Goal: Information Seeking & Learning: Learn about a topic

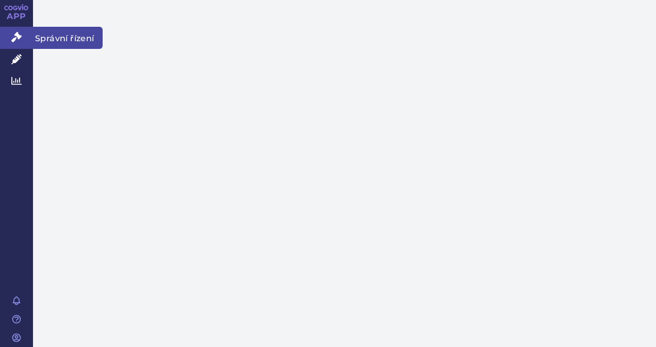
click at [14, 33] on icon at bounding box center [16, 37] width 10 height 10
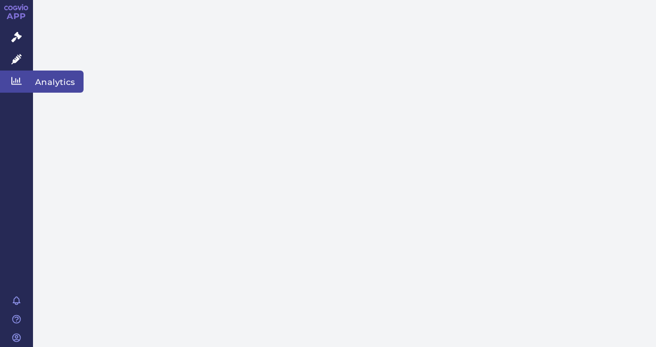
click at [19, 73] on link "Analytics" at bounding box center [16, 82] width 33 height 22
click at [18, 79] on icon at bounding box center [16, 81] width 10 height 10
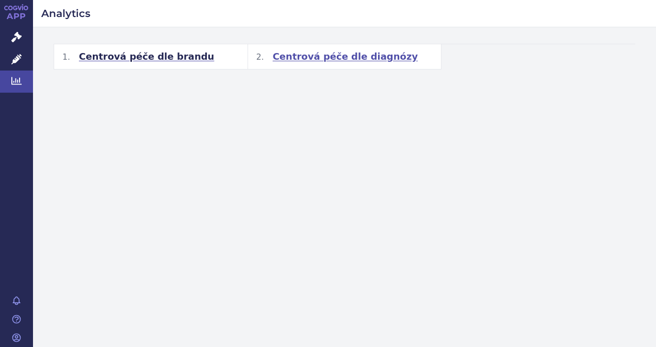
click at [314, 59] on span "Centrová péče dle diagnózy" at bounding box center [345, 57] width 145 height 12
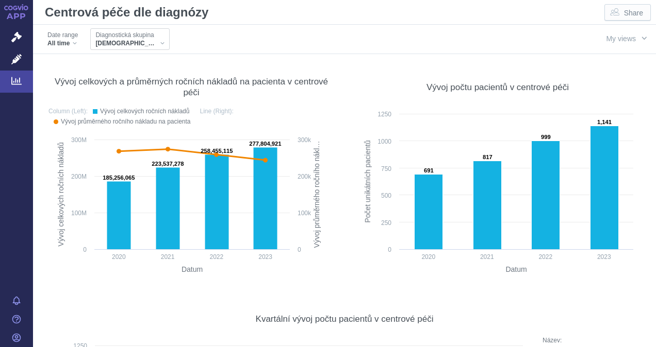
click at [125, 42] on div "[DEMOGRAPHIC_DATA]" at bounding box center [129, 43] width 69 height 8
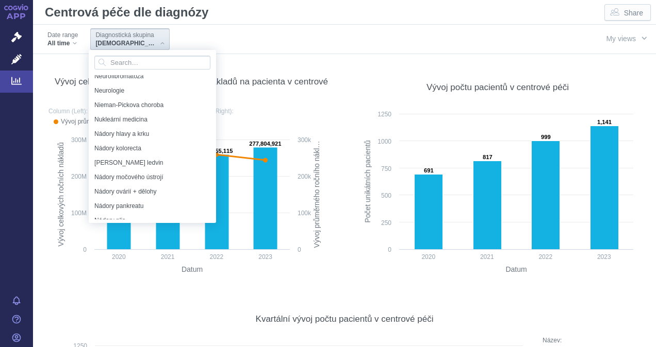
scroll to position [3894, 0]
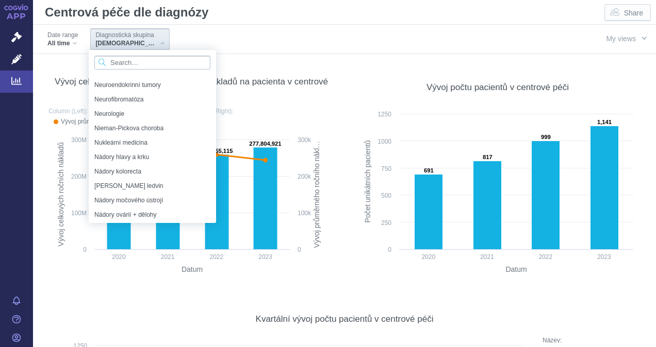
click at [146, 65] on input "Search attribute values" at bounding box center [152, 63] width 116 height 14
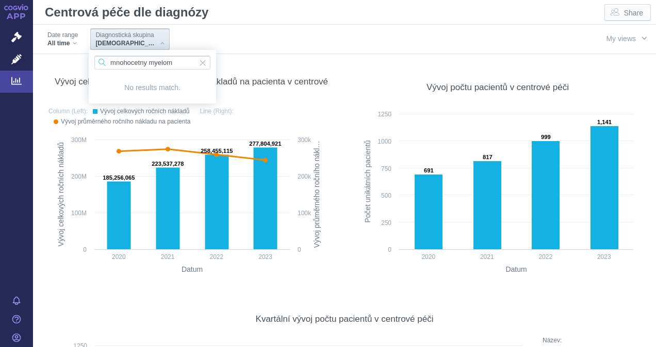
drag, startPoint x: 175, startPoint y: 56, endPoint x: 60, endPoint y: 55, distance: 114.4
click at [60, 55] on body "APP Správní řízení Léčivé přípravky Analytics Notifikace Nápověda Vilém Zvoníče…" at bounding box center [328, 173] width 656 height 347
type input "m"
click at [144, 63] on input "C90" at bounding box center [152, 63] width 116 height 14
type input "C"
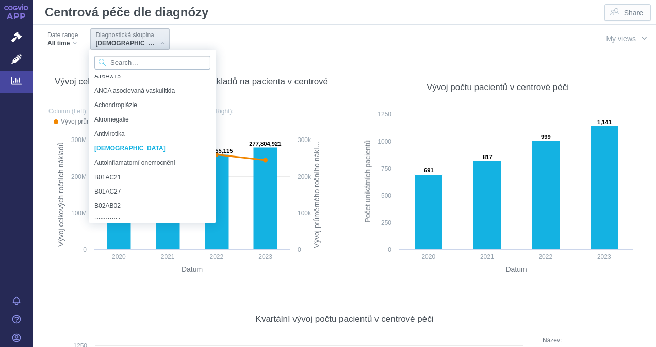
scroll to position [137, 0]
drag, startPoint x: 213, startPoint y: 81, endPoint x: 212, endPoint y: 87, distance: 6.3
click at [212, 87] on div "A16AB22 A16AX06 A16AX07 A16AX08 A16AX14 A16AX15 ANCA asociovaná vaskulitida Ach…" at bounding box center [152, 147] width 126 height 144
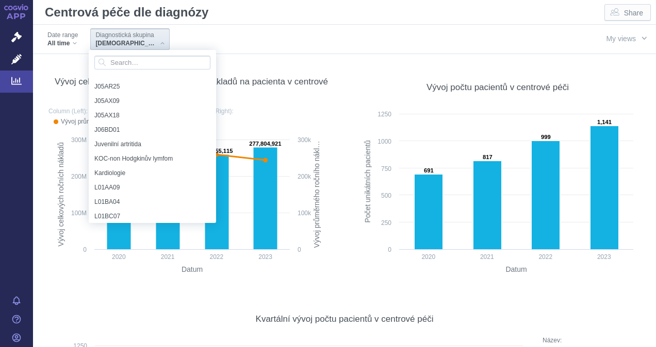
scroll to position [1344, 0]
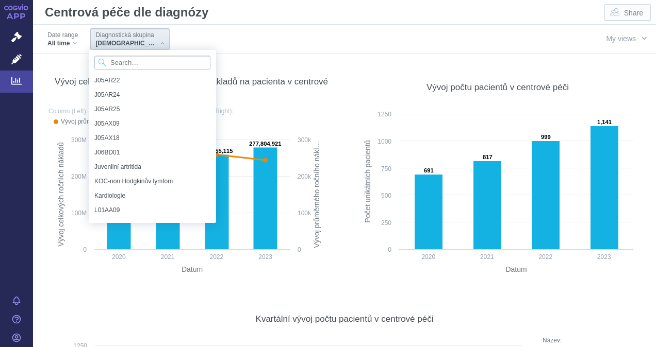
click at [134, 67] on input "Search attribute values" at bounding box center [152, 63] width 116 height 14
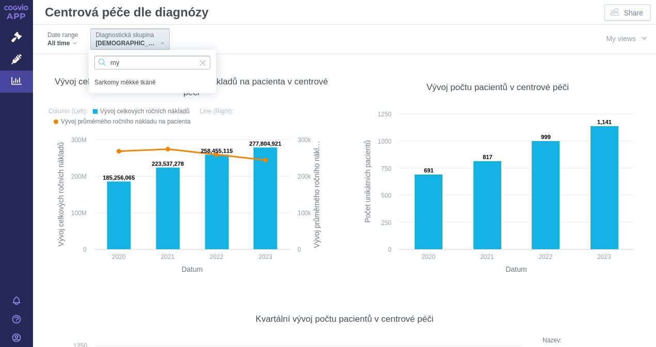
type input "m"
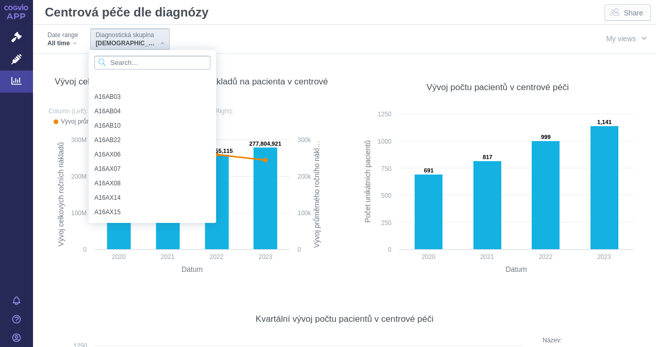
scroll to position [137, 0]
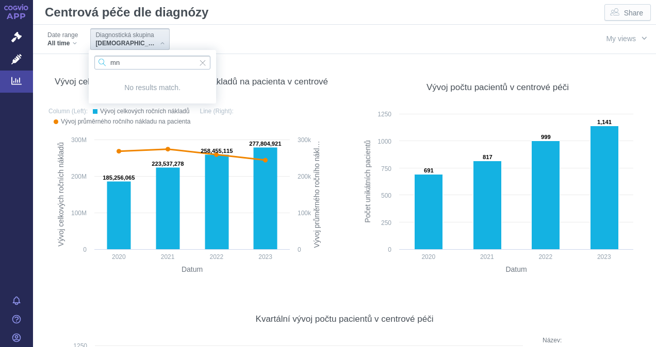
type input "m"
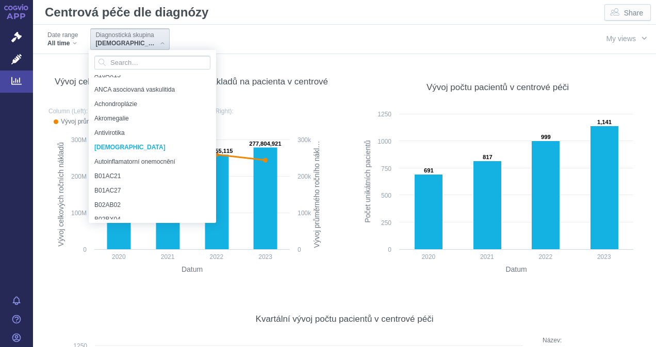
click at [125, 41] on div "[DEMOGRAPHIC_DATA]" at bounding box center [129, 43] width 69 height 8
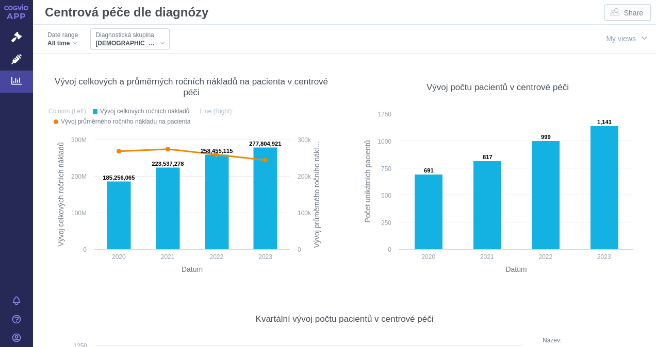
click at [121, 41] on div "[DEMOGRAPHIC_DATA]" at bounding box center [129, 43] width 69 height 8
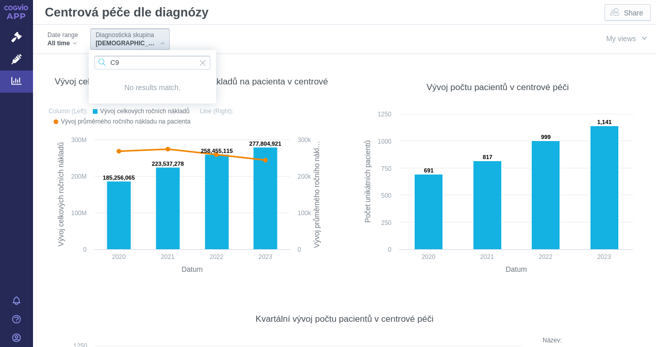
type input "C"
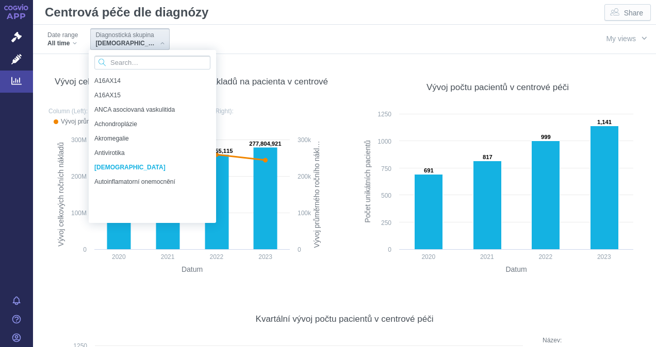
type input "M"
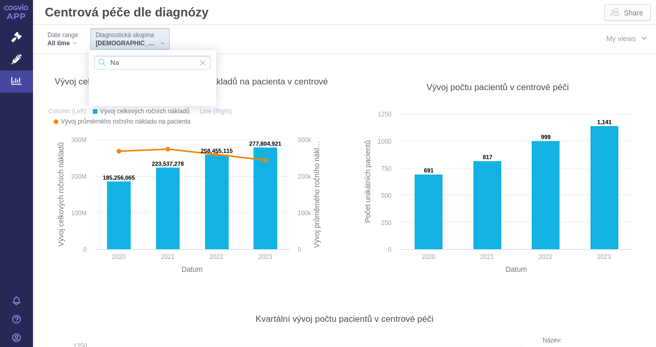
type input "N"
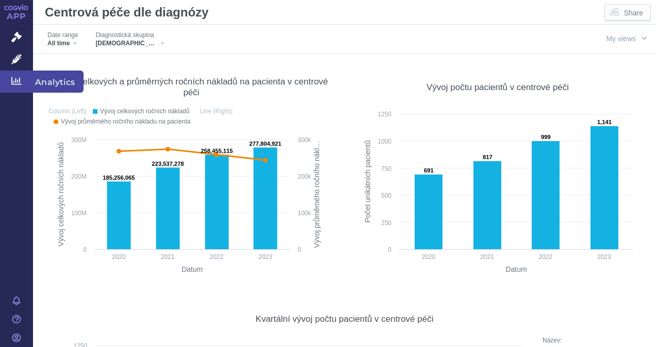
click at [18, 82] on icon at bounding box center [16, 81] width 10 height 8
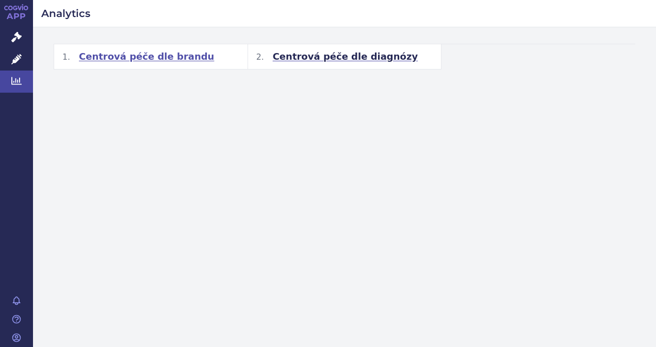
click at [157, 58] on span "Centrová péče dle brandu" at bounding box center [146, 57] width 135 height 12
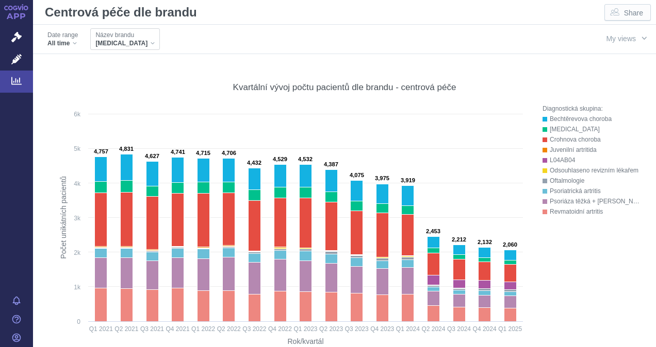
click at [126, 41] on div "HUMIRA" at bounding box center [124, 43] width 59 height 8
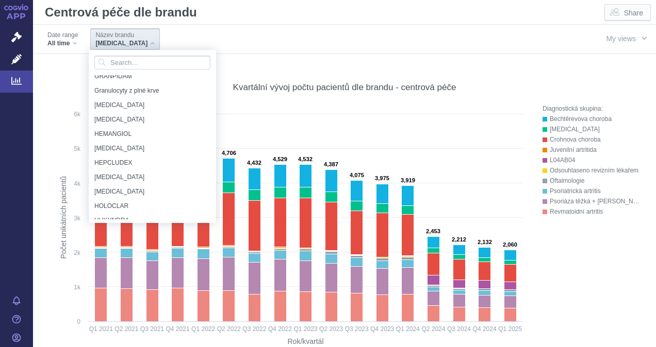
scroll to position [3615, 0]
click at [133, 64] on input "Search attribute values" at bounding box center [152, 63] width 116 height 14
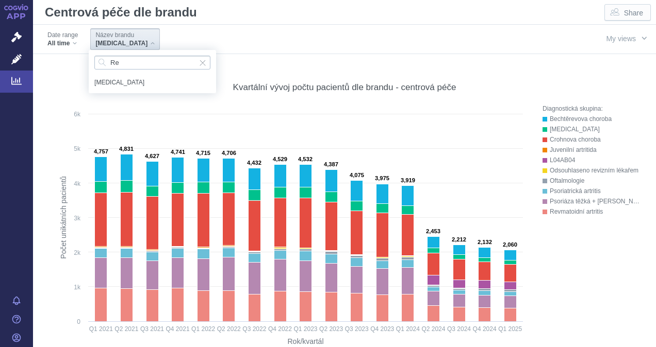
type input "R"
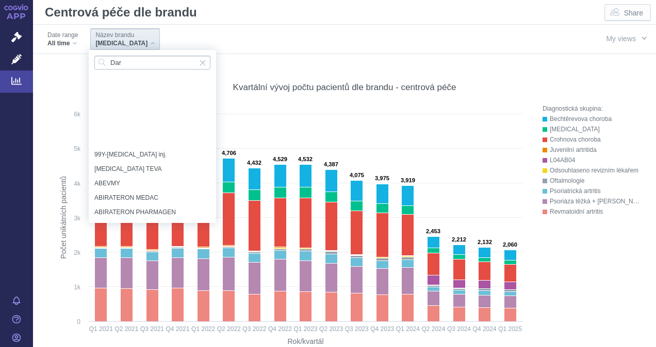
scroll to position [1659, 0]
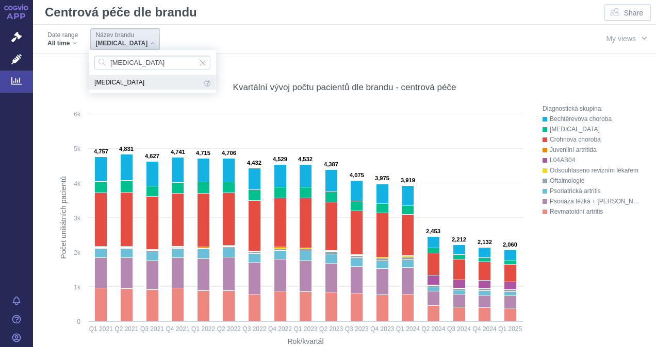
type input "Darzalex"
click at [125, 77] on span "DARZALEX" at bounding box center [147, 82] width 107 height 11
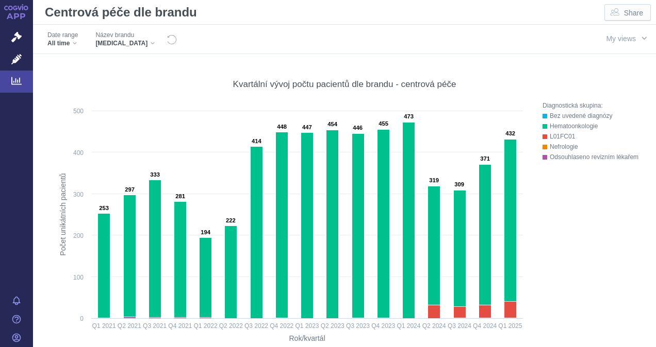
scroll to position [0, 0]
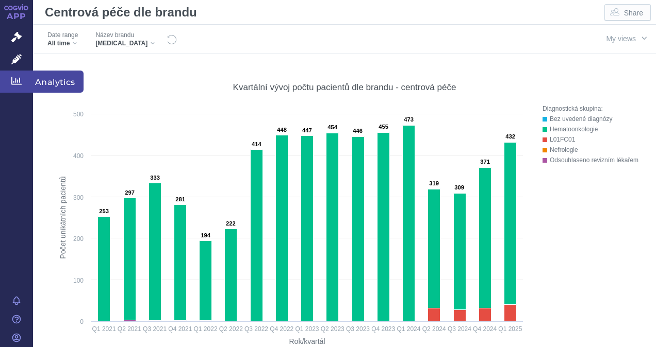
click at [15, 76] on icon at bounding box center [16, 81] width 10 height 10
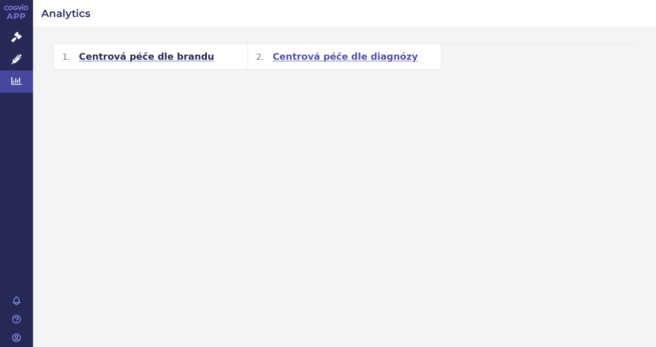
click at [317, 60] on span "Centrová péče dle diagnózy" at bounding box center [345, 57] width 145 height 12
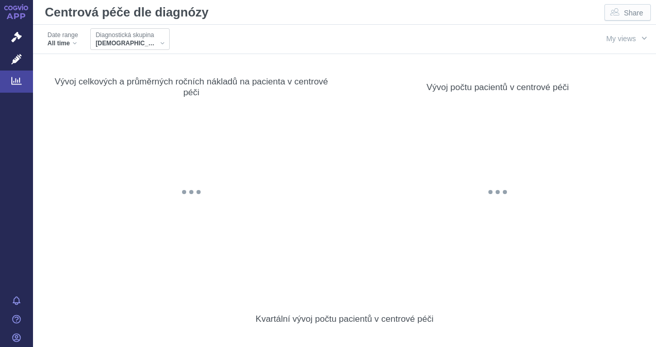
click at [120, 38] on span "Diagnostická skupina" at bounding box center [124, 35] width 58 height 8
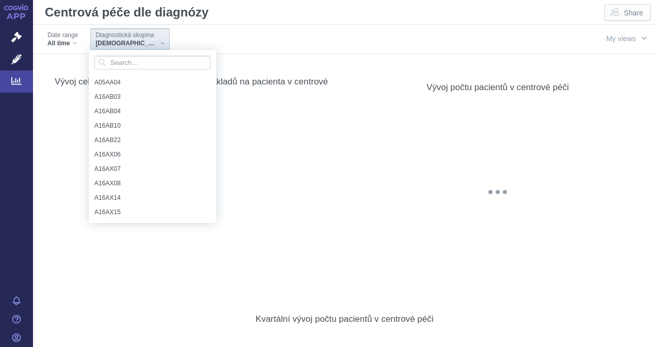
scroll to position [137, 0]
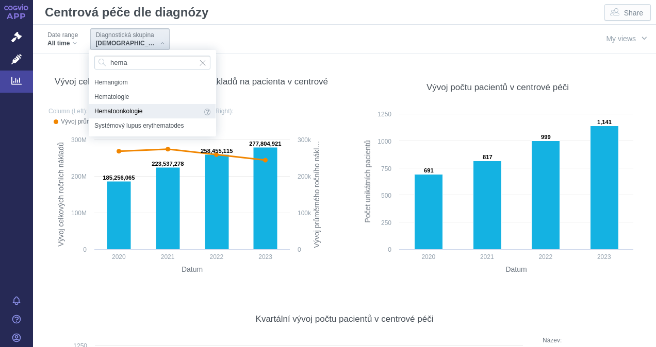
type input "hema"
click at [126, 106] on span "Hematoonkologie" at bounding box center [147, 111] width 107 height 11
